Goal: Task Accomplishment & Management: Manage account settings

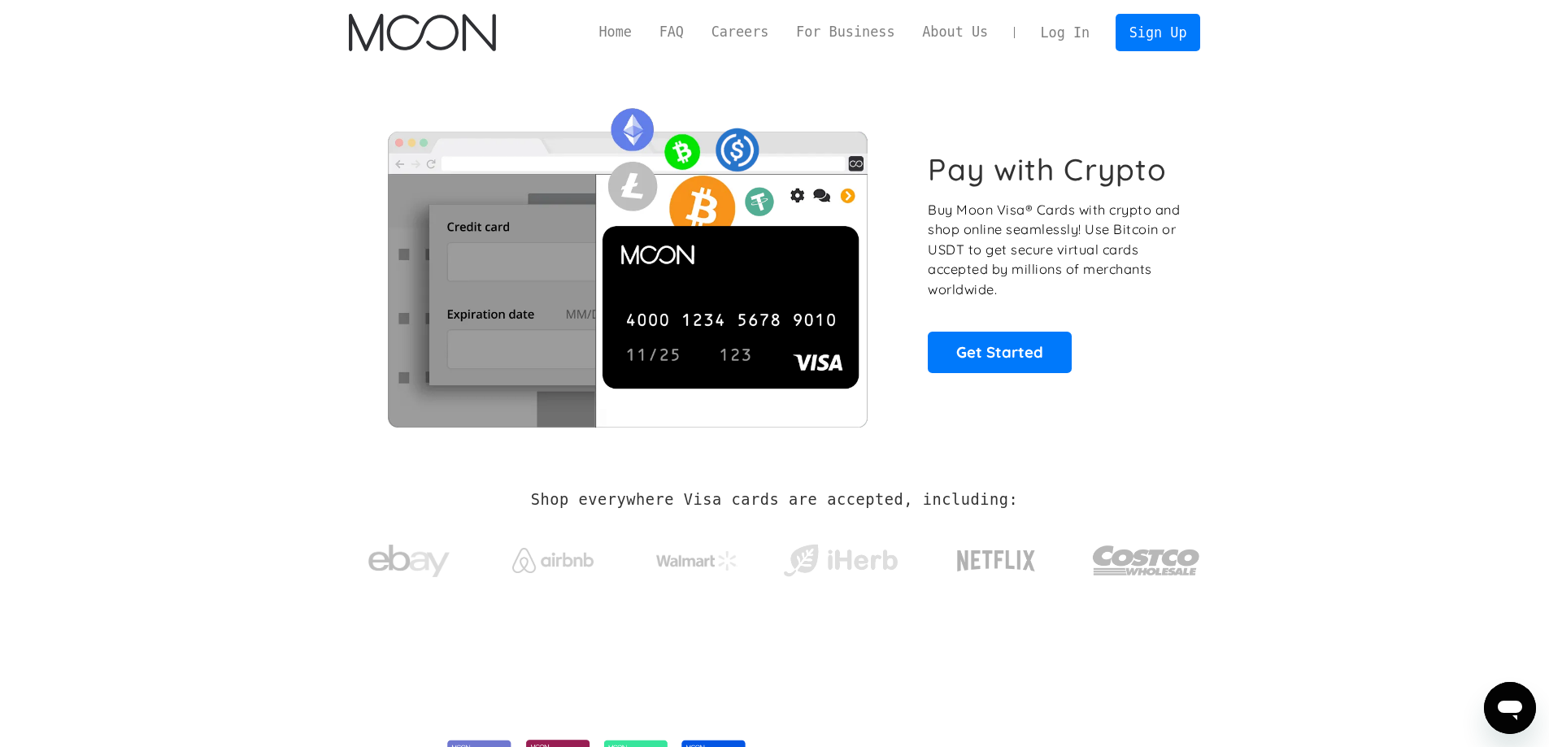
click at [1077, 28] on link "Log In" at bounding box center [1065, 33] width 76 height 36
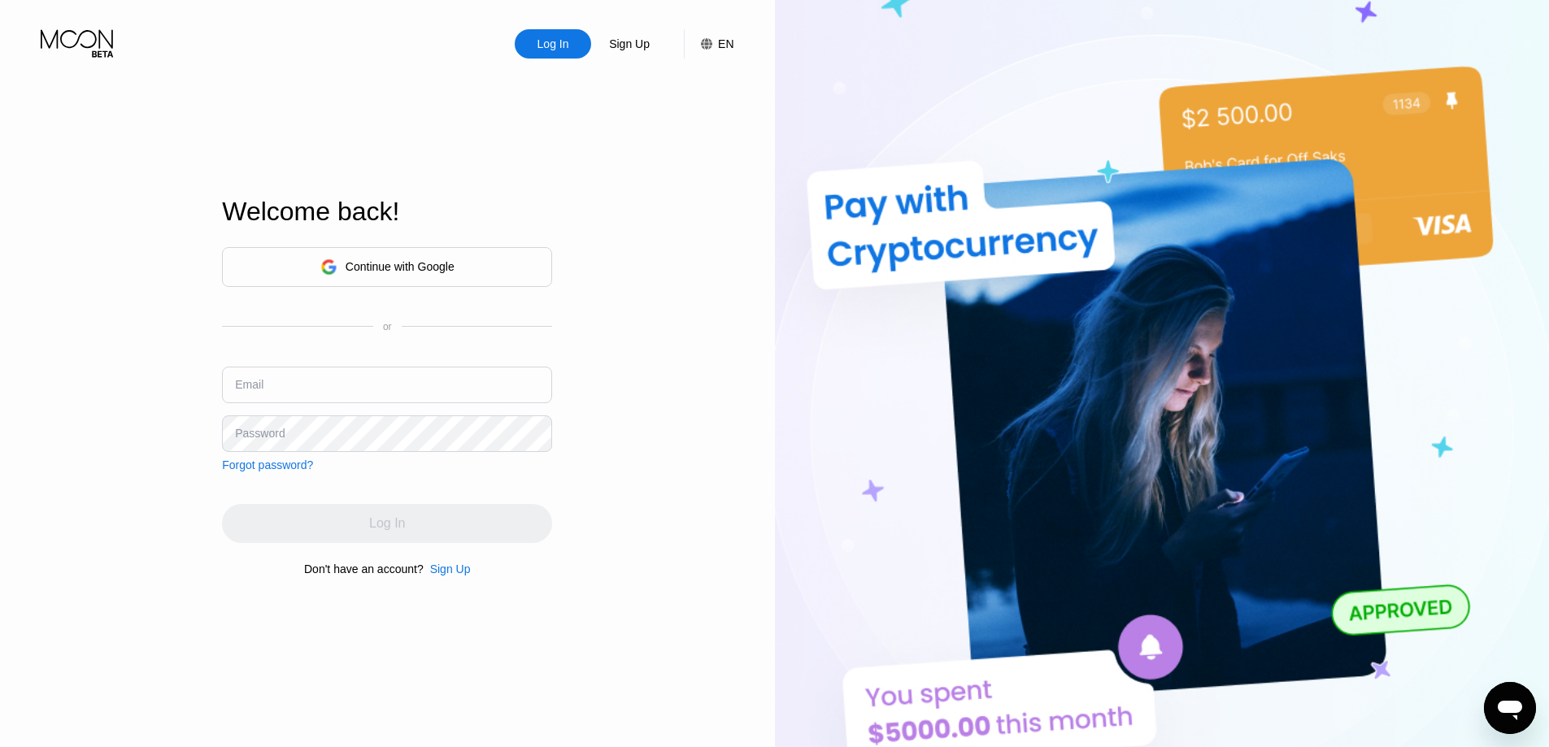
click at [411, 243] on div "Welcome back!" at bounding box center [387, 222] width 330 height 50
click at [398, 268] on div "Continue with Google" at bounding box center [400, 266] width 109 height 13
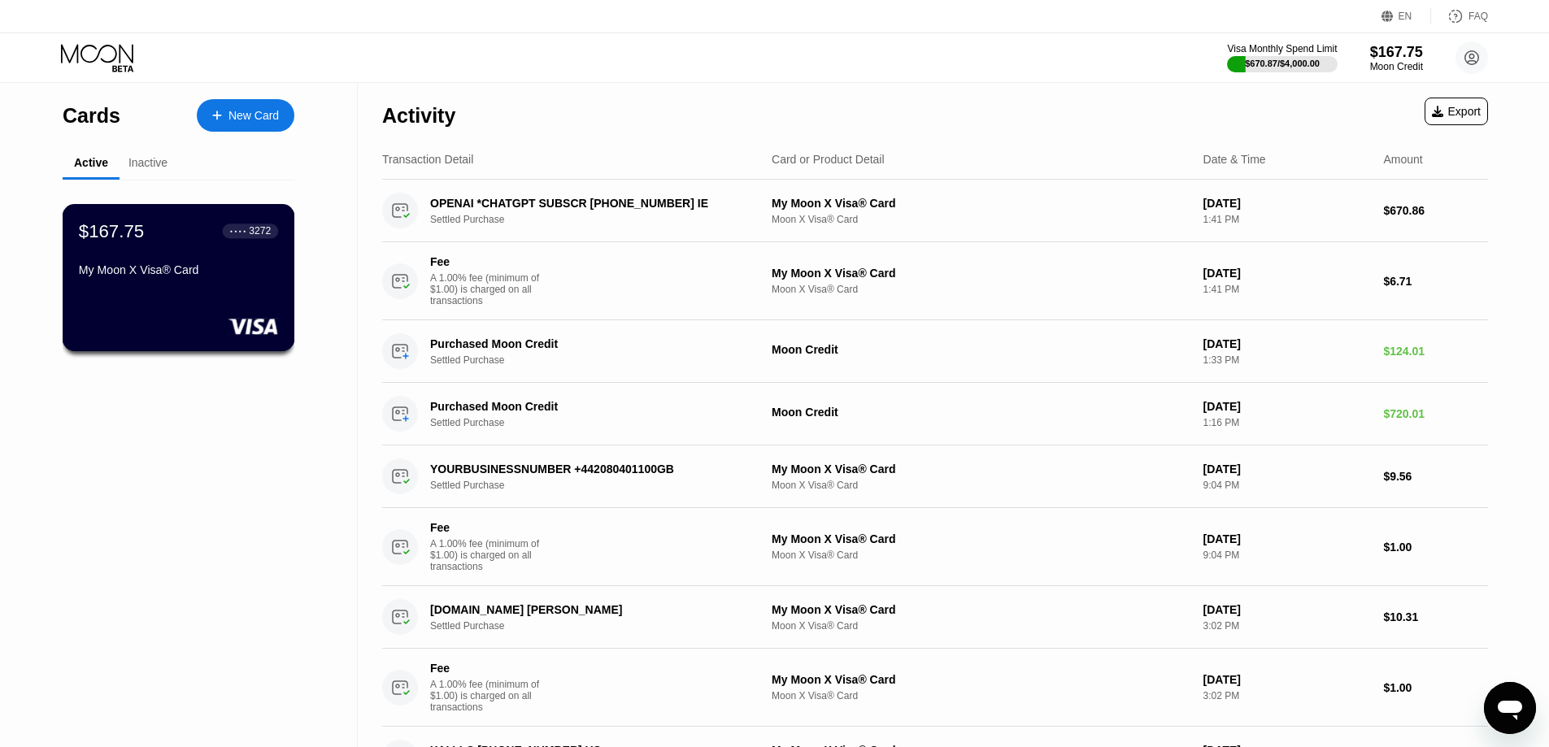
click at [176, 242] on div "$167.75 ● ● ● ● 3272" at bounding box center [178, 230] width 199 height 21
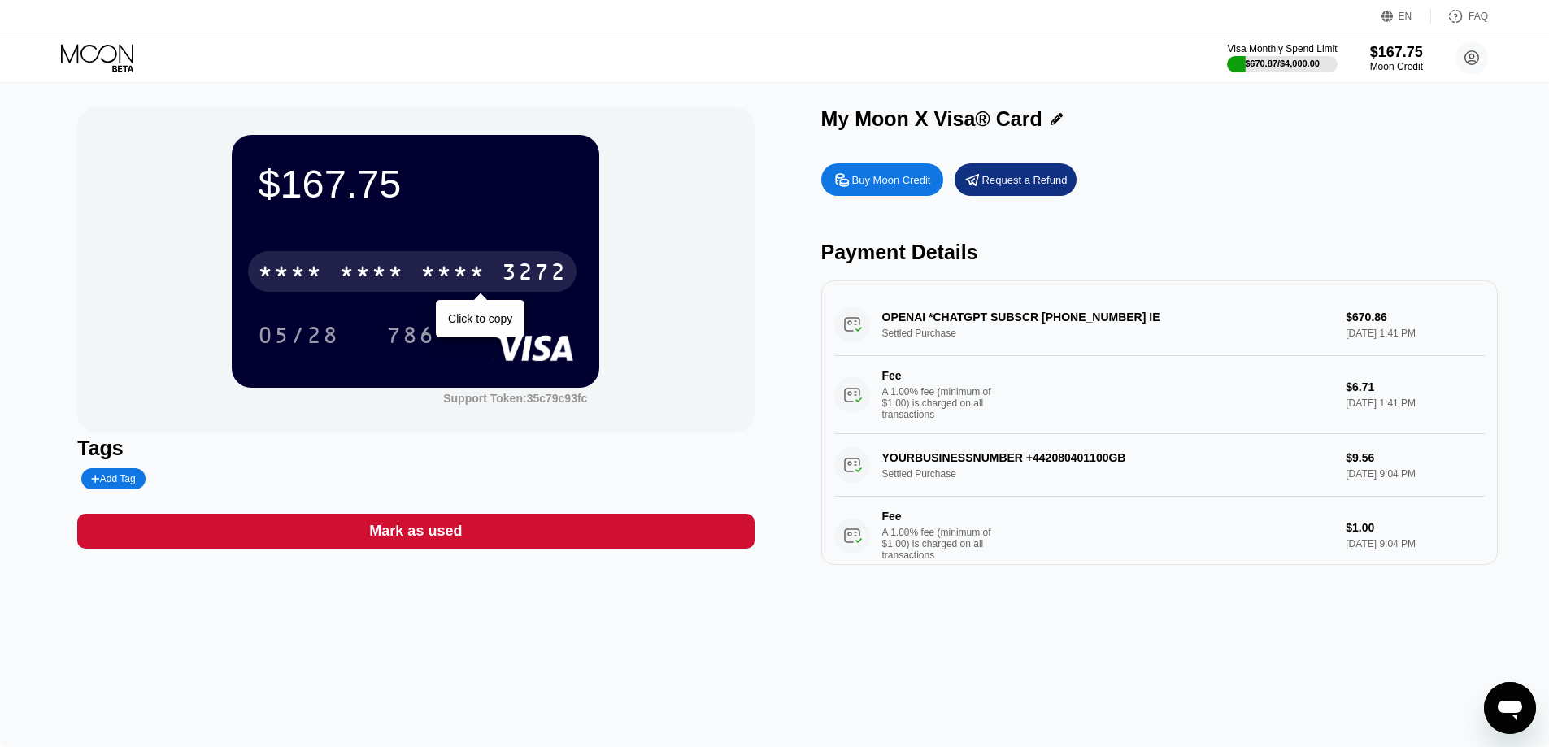
click at [406, 259] on div "* * * * * * * * * * * * 3272" at bounding box center [412, 271] width 329 height 41
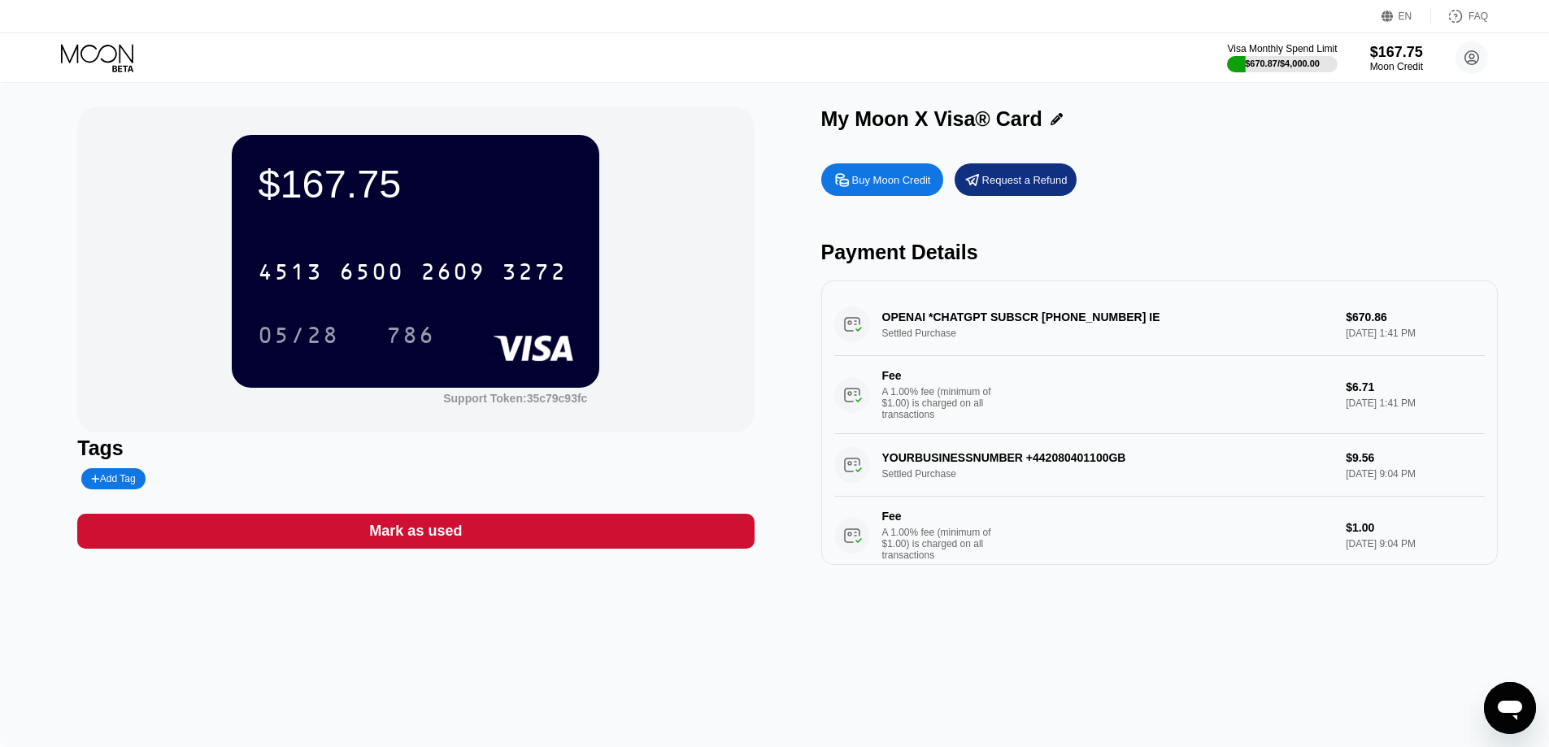
click at [321, 302] on div "[CREDIT_CARD_NUMBER] 05/28 786" at bounding box center [416, 287] width 316 height 96
click at [304, 320] on div "05/28" at bounding box center [299, 335] width 106 height 41
